Goal: Find contact information: Find contact information

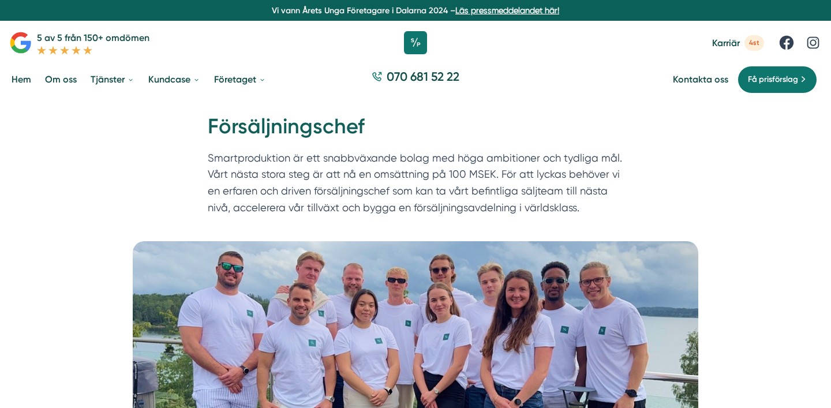
click at [61, 80] on link "Om oss" at bounding box center [61, 79] width 36 height 29
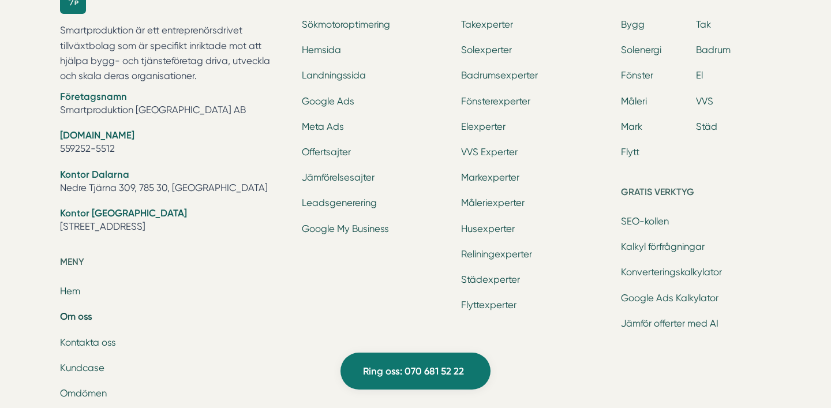
scroll to position [3658, 0]
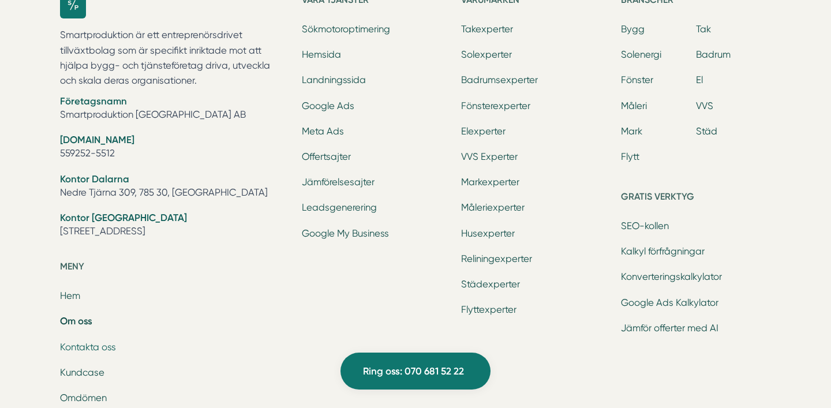
click at [83, 345] on link "Kontakta oss" at bounding box center [88, 346] width 56 height 11
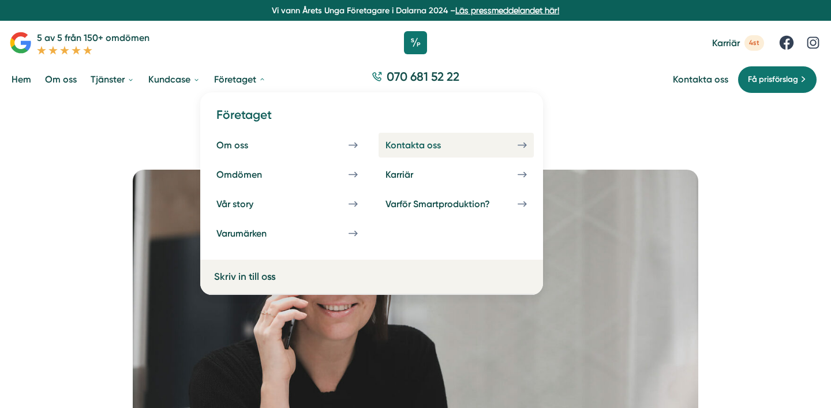
click at [475, 144] on link "Kontakta oss" at bounding box center [455, 145] width 155 height 25
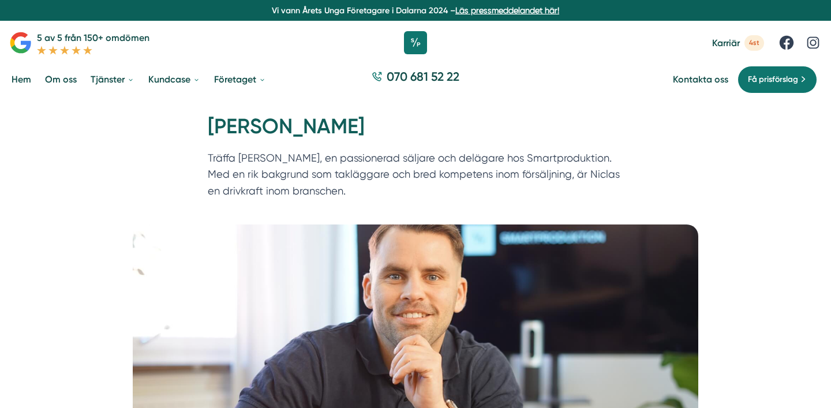
click at [748, 241] on picture at bounding box center [415, 356] width 803 height 265
